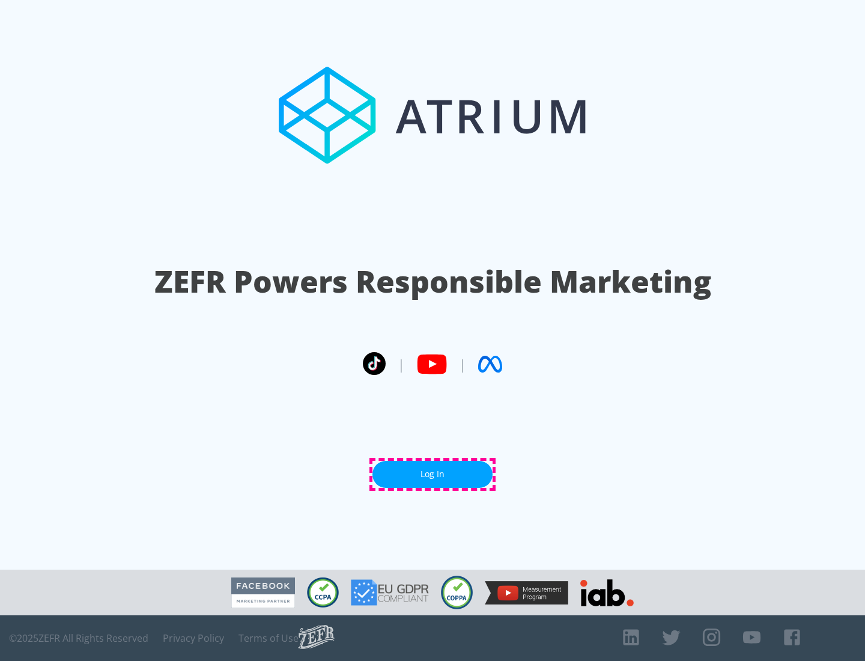
click at [433, 474] on link "Log In" at bounding box center [432, 474] width 120 height 27
